Goal: Information Seeking & Learning: Learn about a topic

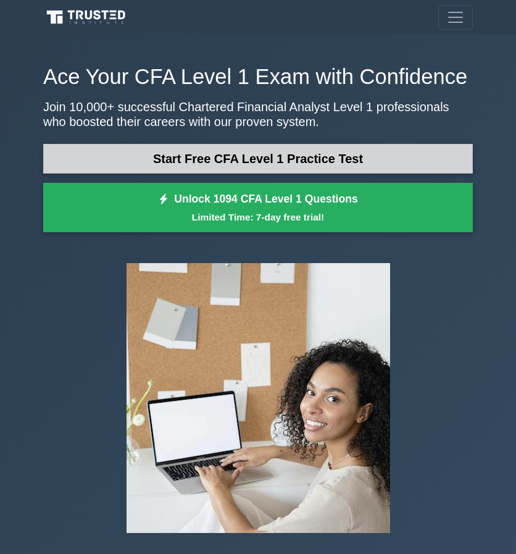
click at [195, 165] on link "Start Free CFA Level 1 Practice Test" at bounding box center [258, 159] width 430 height 30
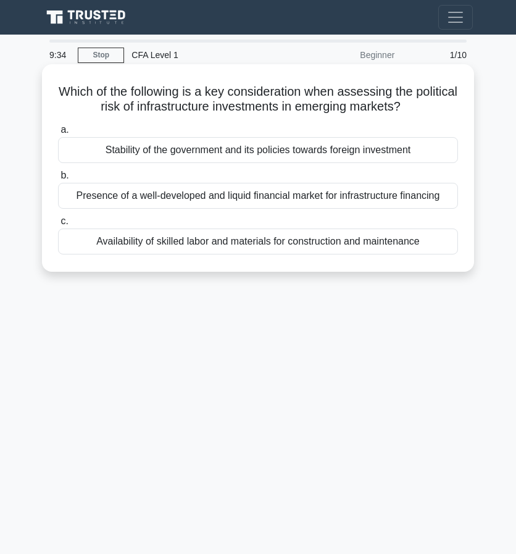
click at [176, 152] on div "Stability of the government and its policies towards foreign investment" at bounding box center [258, 150] width 400 height 26
click at [58, 134] on input "a. Stability of the government and its policies towards foreign investment" at bounding box center [58, 130] width 0 height 8
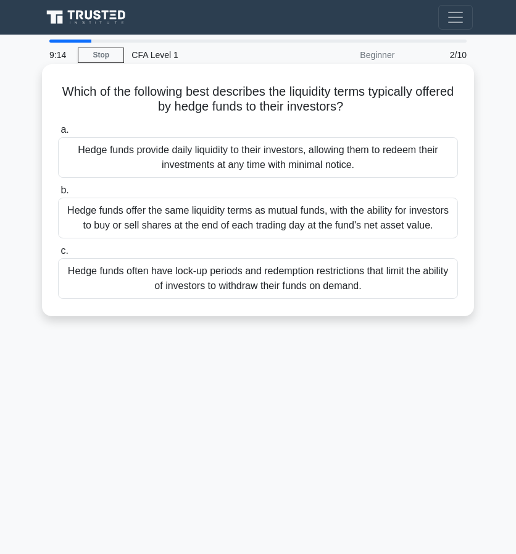
click at [179, 274] on div "Hedge funds often have lock-up periods and redemption restrictions that limit t…" at bounding box center [258, 278] width 400 height 41
click at [58, 255] on input "c. Hedge funds often have lock-up periods and redemption restrictions that limi…" at bounding box center [58, 251] width 0 height 8
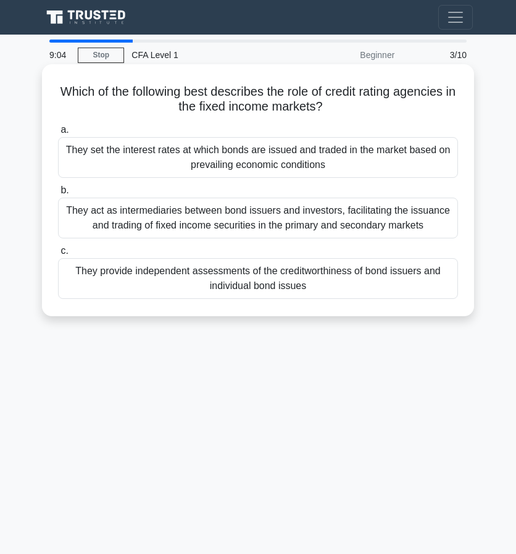
click at [178, 270] on div "They provide independent assessments of the creditworthiness of bond issuers an…" at bounding box center [258, 278] width 400 height 41
click at [58, 255] on input "c. They provide independent assessments of the creditworthiness of bond issuers…" at bounding box center [58, 251] width 0 height 8
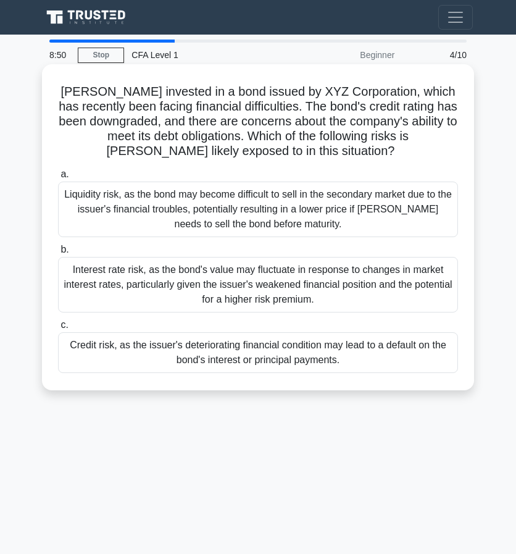
click at [269, 353] on div "Credit risk, as the issuer's deteriorating financial condition may lead to a de…" at bounding box center [258, 352] width 400 height 41
click at [58, 329] on input "c. Credit risk, as the issuer's deteriorating financial condition may lead to a…" at bounding box center [58, 325] width 0 height 8
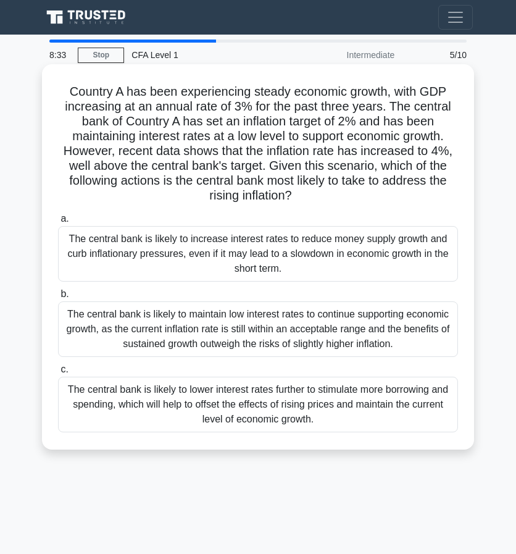
click at [224, 249] on div "The central bank is likely to increase interest rates to reduce money supply gr…" at bounding box center [258, 254] width 400 height 56
click at [58, 223] on input "a. The central bank is likely to increase interest rates to reduce money supply…" at bounding box center [58, 219] width 0 height 8
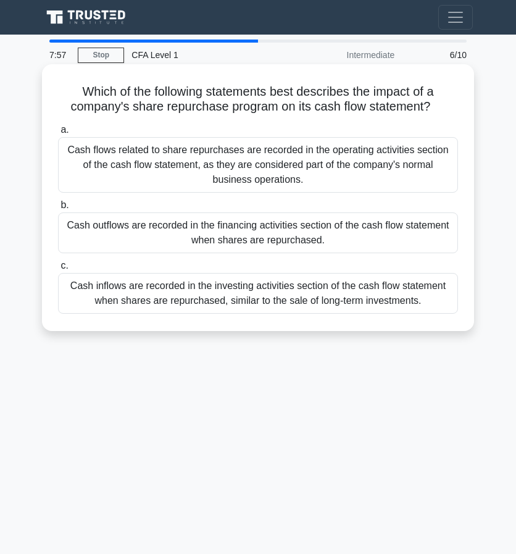
click at [162, 225] on div "Cash outflows are recorded in the financing activities section of the cash flow…" at bounding box center [258, 232] width 400 height 41
click at [58, 209] on input "b. Cash outflows are recorded in the financing activities section of the cash f…" at bounding box center [58, 205] width 0 height 8
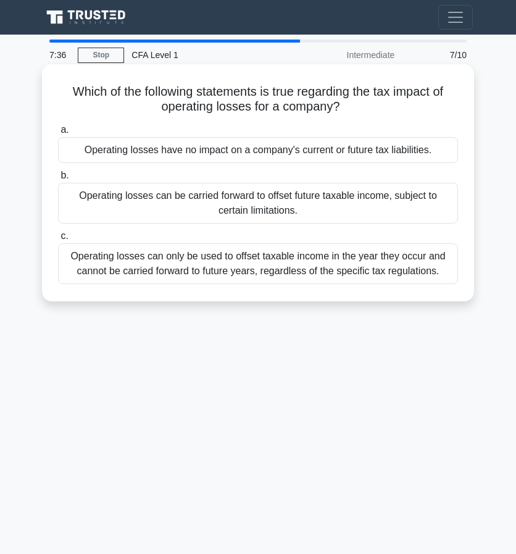
click at [180, 271] on div "Operating losses can only be used to offset taxable income in the year they occ…" at bounding box center [258, 263] width 400 height 41
click at [58, 240] on input "c. Operating losses can only be used to offset taxable income in the year they …" at bounding box center [58, 236] width 0 height 8
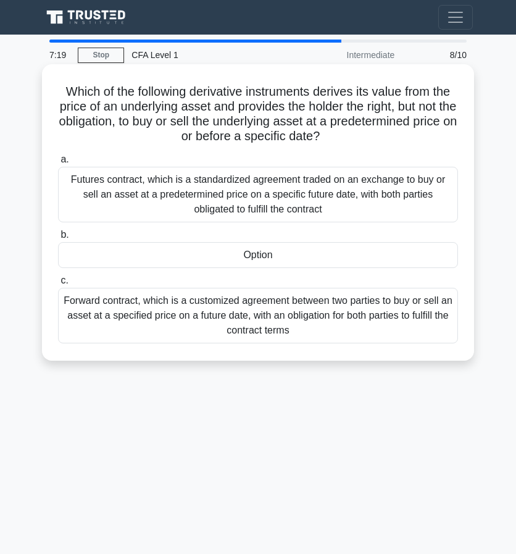
click at [208, 254] on div "Option" at bounding box center [258, 255] width 400 height 26
click at [58, 239] on input "b. Option" at bounding box center [58, 235] width 0 height 8
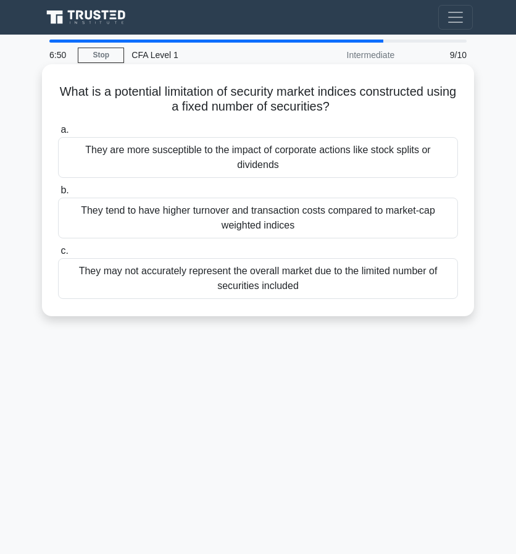
click at [143, 283] on div "They may not accurately represent the overall market due to the limited number …" at bounding box center [258, 278] width 400 height 41
click at [58, 255] on input "c. They may not accurately represent the overall market due to the limited numb…" at bounding box center [58, 251] width 0 height 8
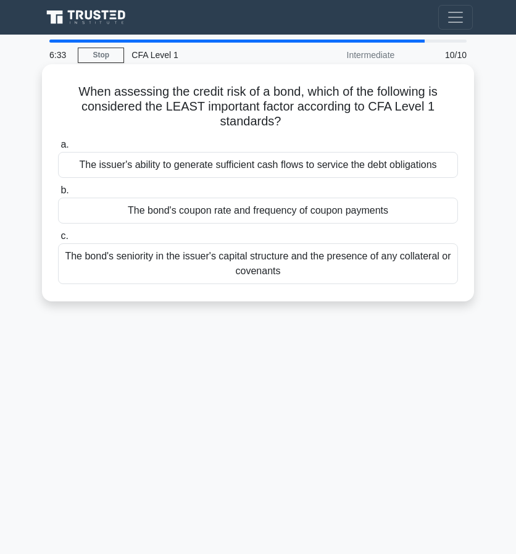
click at [241, 212] on div "The bond's coupon rate and frequency of coupon payments" at bounding box center [258, 211] width 400 height 26
click at [58, 195] on input "b. The bond's coupon rate and frequency of coupon payments" at bounding box center [58, 190] width 0 height 8
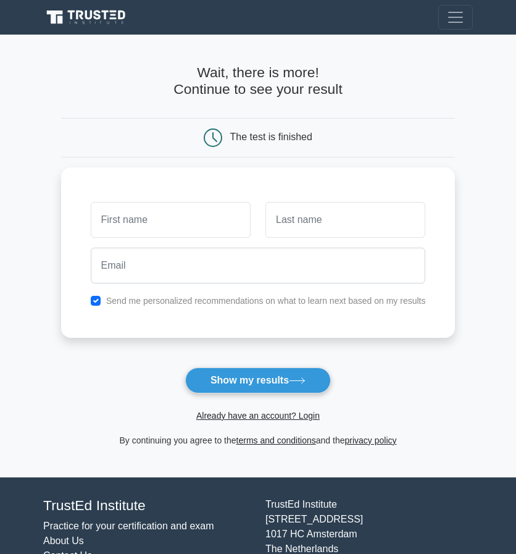
scroll to position [57, 0]
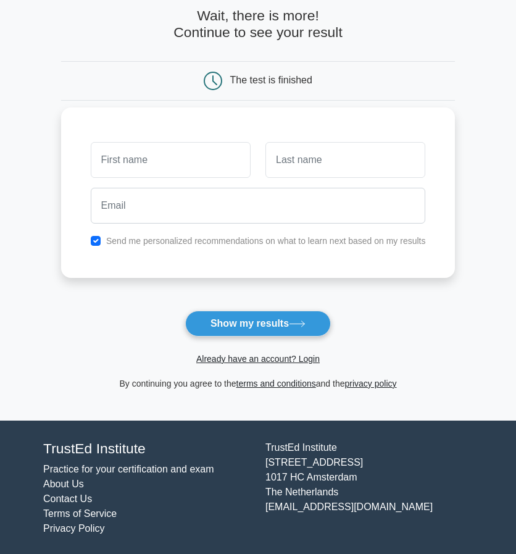
click at [222, 159] on input "text" at bounding box center [171, 160] width 160 height 36
type input "[PERSON_NAME]"
click at [295, 162] on input "text" at bounding box center [346, 160] width 160 height 36
type input "Fam"
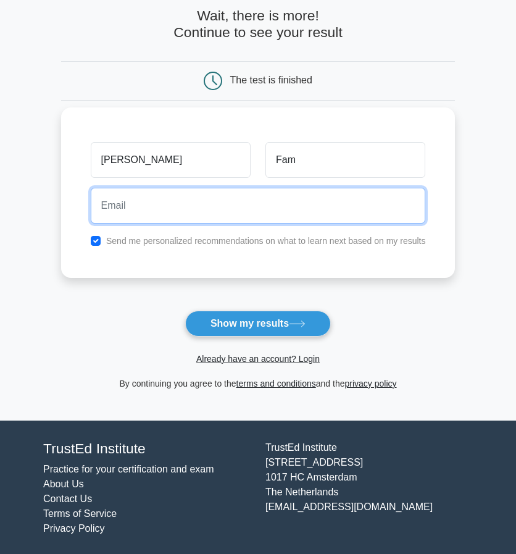
click at [285, 211] on input "email" at bounding box center [258, 206] width 335 height 36
type input "equuleusnox@gmail.com"
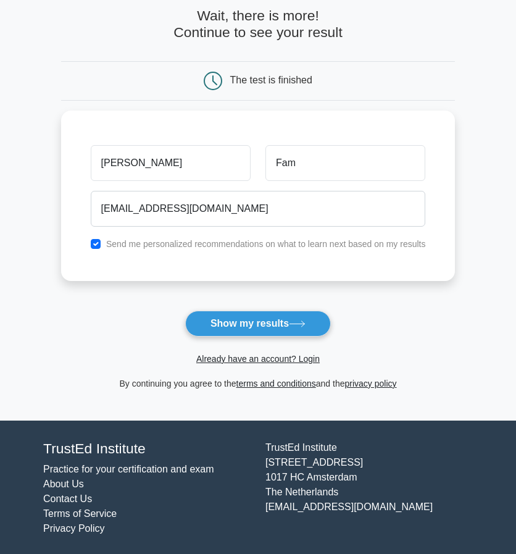
click at [258, 317] on button "Show my results" at bounding box center [258, 324] width 146 height 26
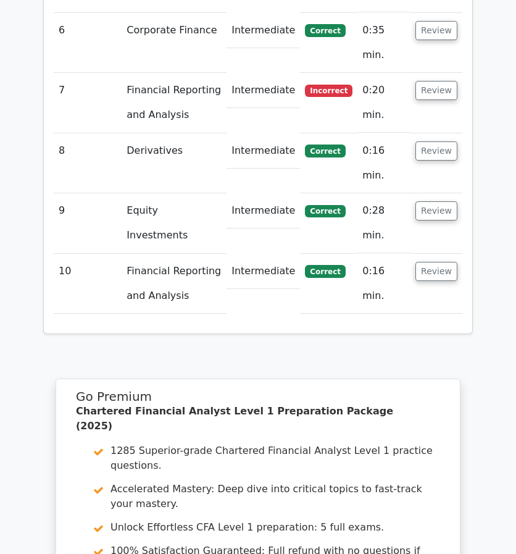
scroll to position [1606, 0]
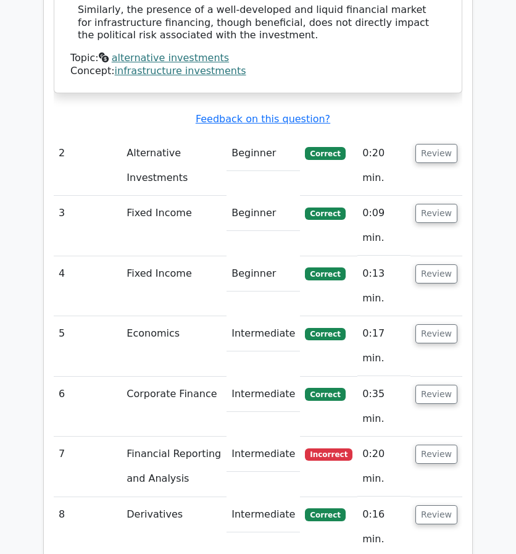
click at [186, 437] on td "Financial Reporting and Analysis" at bounding box center [174, 467] width 105 height 60
click at [255, 437] on td "Intermediate" at bounding box center [263, 454] width 73 height 35
click at [277, 437] on td "Intermediate" at bounding box center [263, 454] width 73 height 35
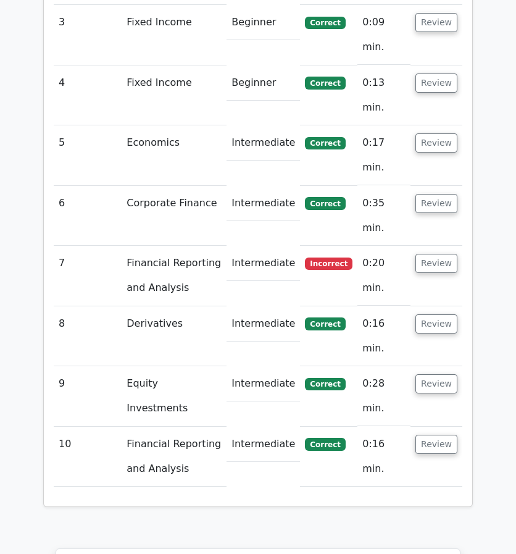
scroll to position [1914, 0]
